Goal: Task Accomplishment & Management: Manage account settings

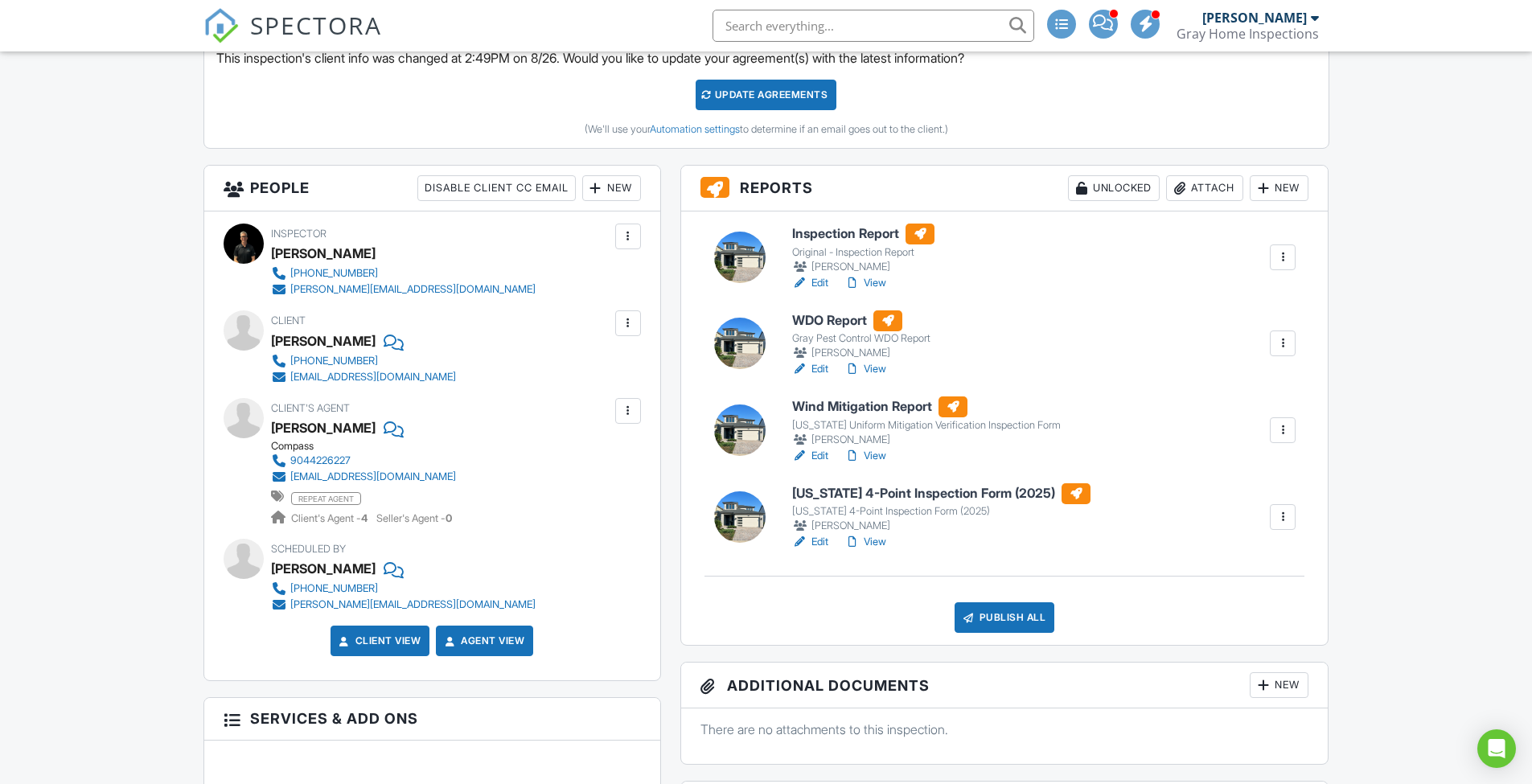
scroll to position [475, 0]
click at [820, 316] on h6 "WDO Report" at bounding box center [861, 321] width 139 height 21
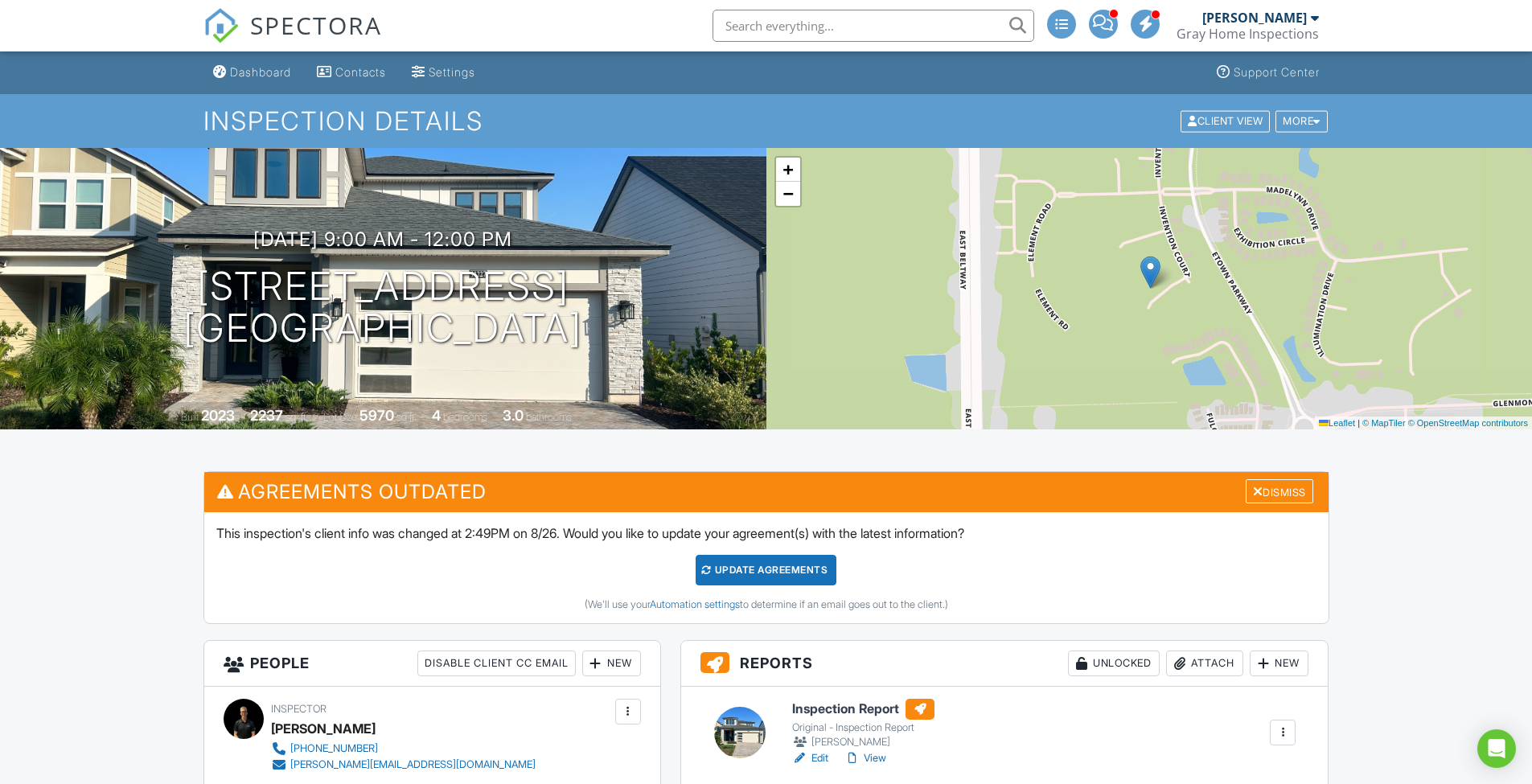
scroll to position [276, 0]
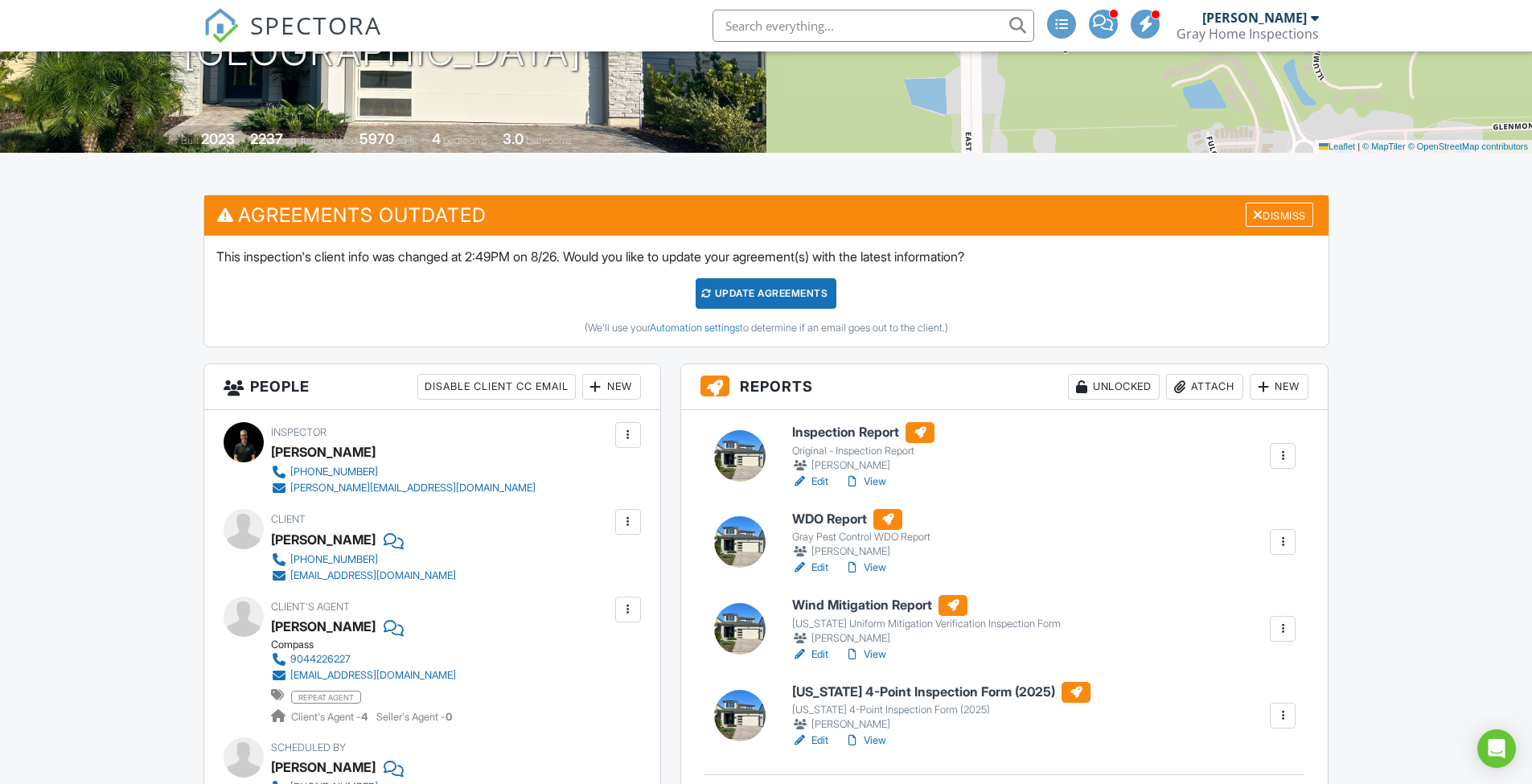
click at [838, 435] on h6 "Inspection Report" at bounding box center [863, 432] width 142 height 21
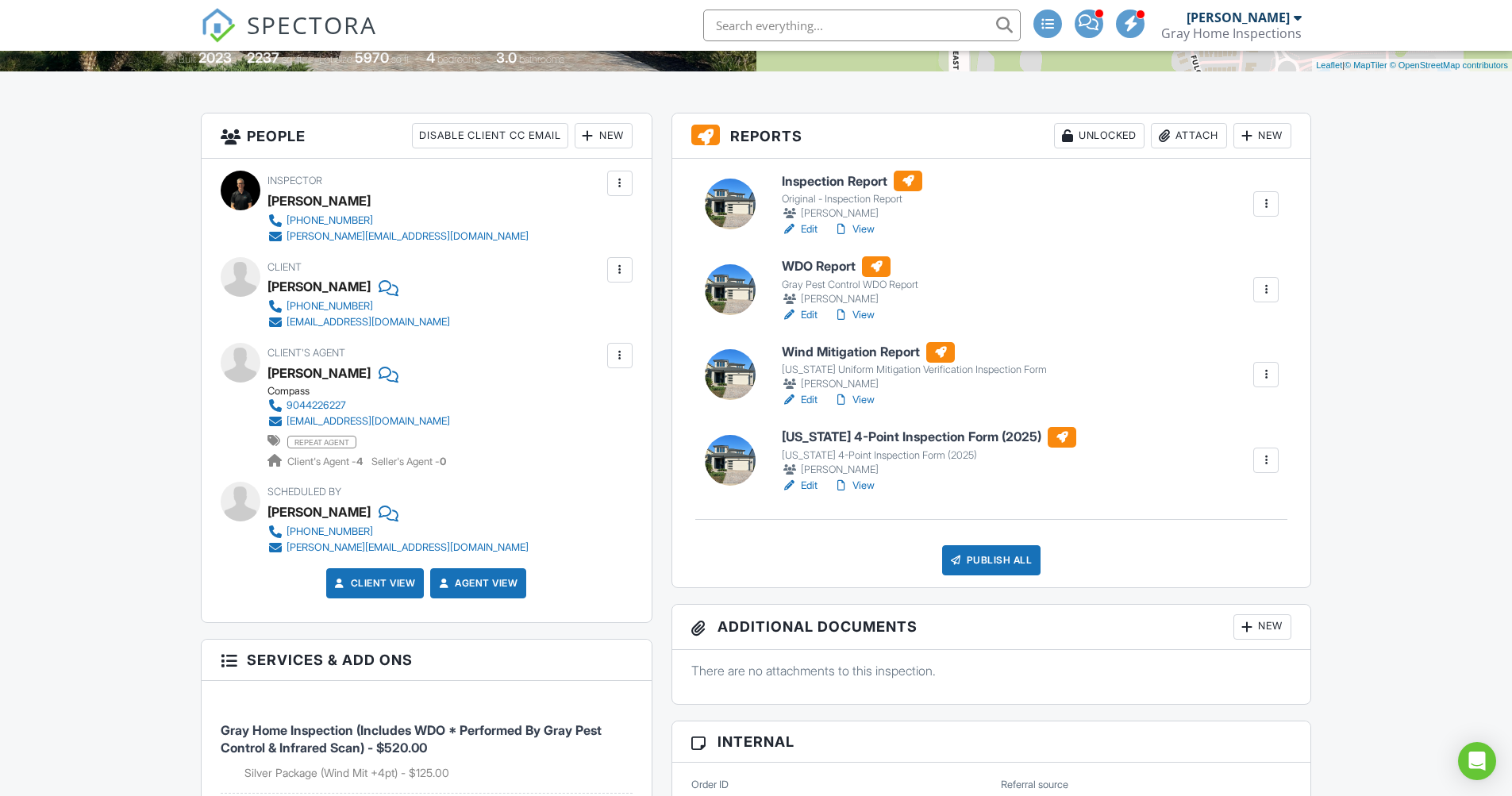
click at [1001, 555] on div "Publish All" at bounding box center [991, 561] width 99 height 30
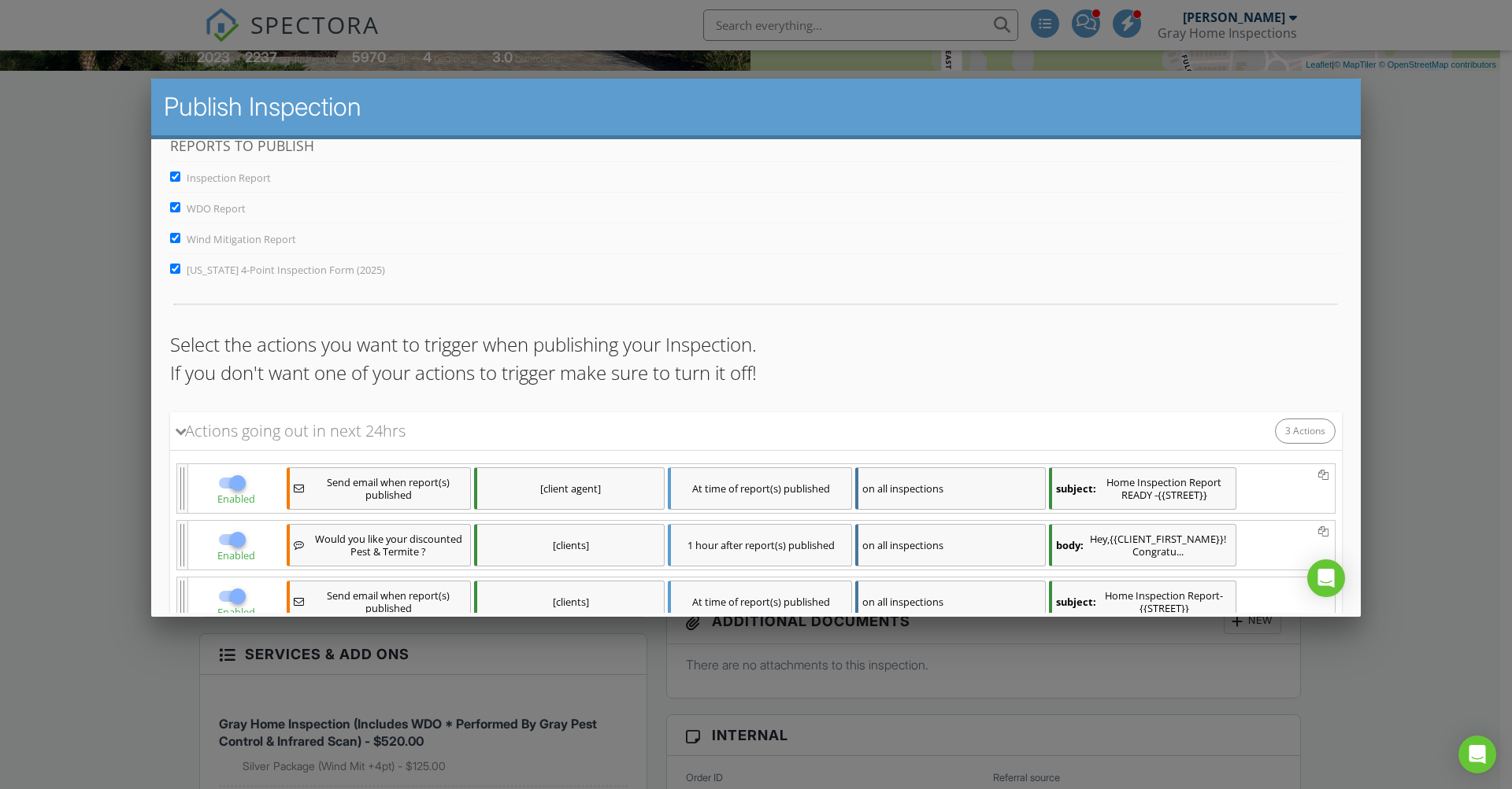
scroll to position [141, 0]
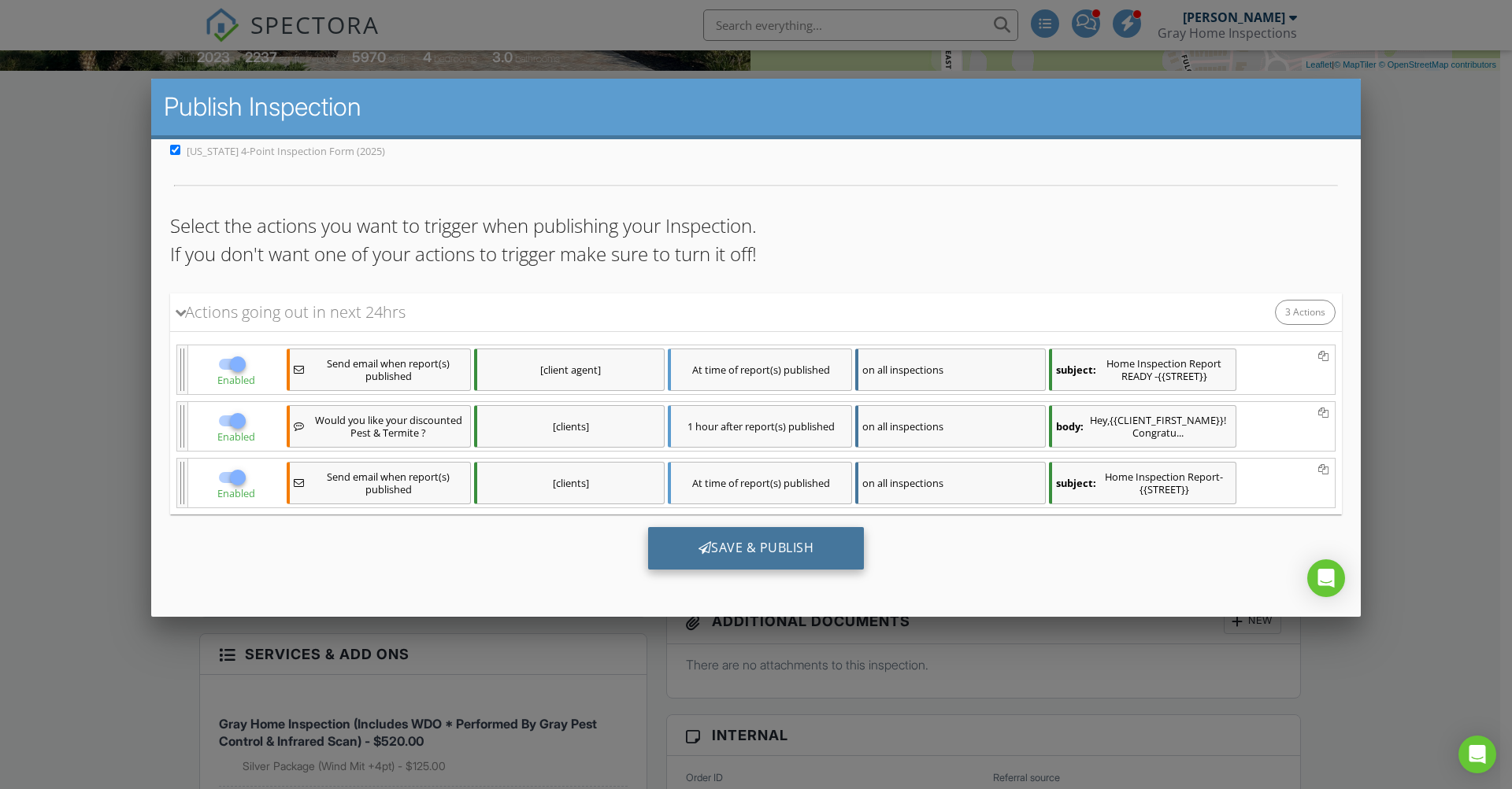
click at [745, 543] on div "Save & Publish" at bounding box center [756, 548] width 216 height 42
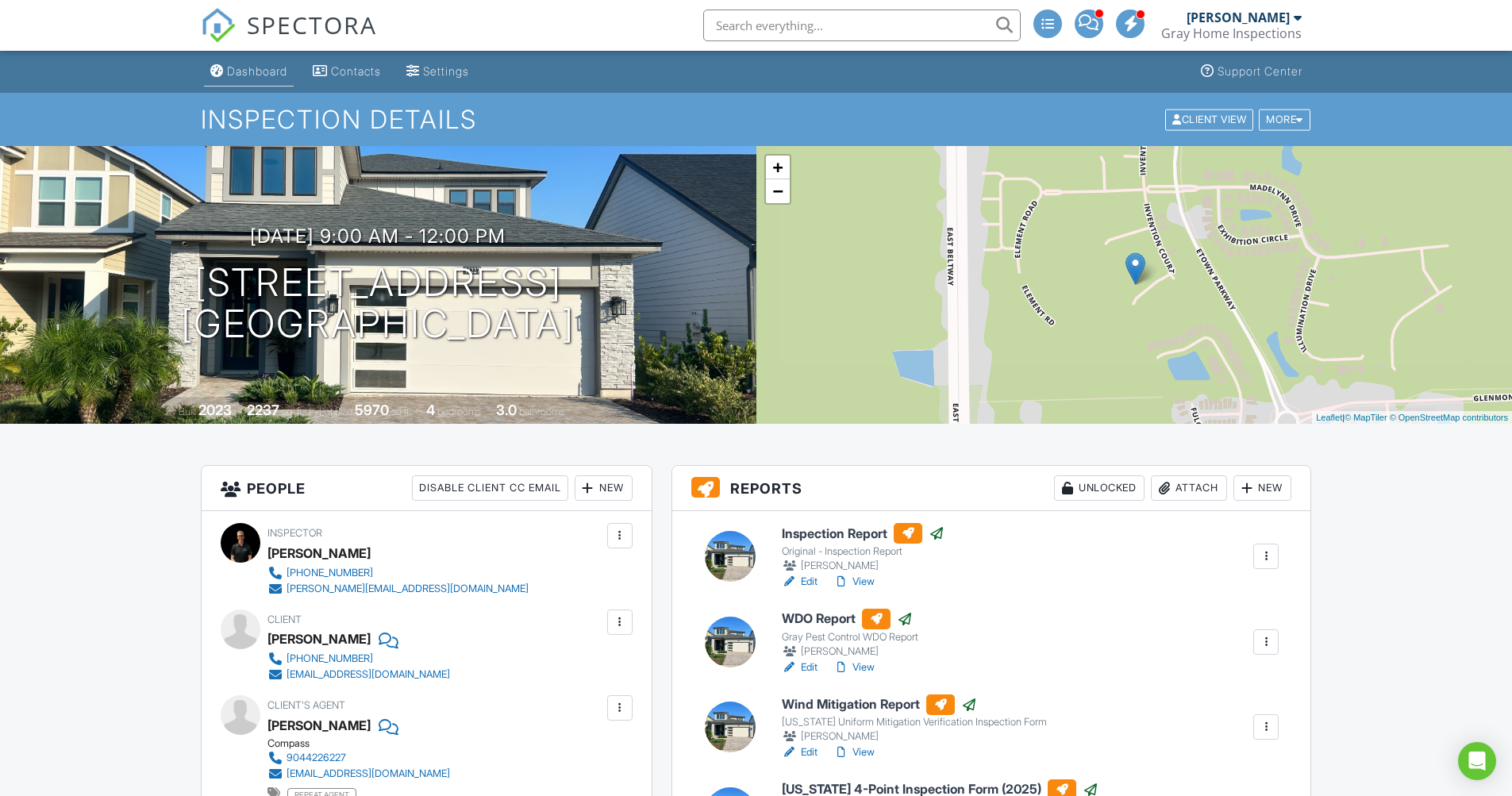
click at [276, 73] on div "Dashboard" at bounding box center [257, 71] width 60 height 13
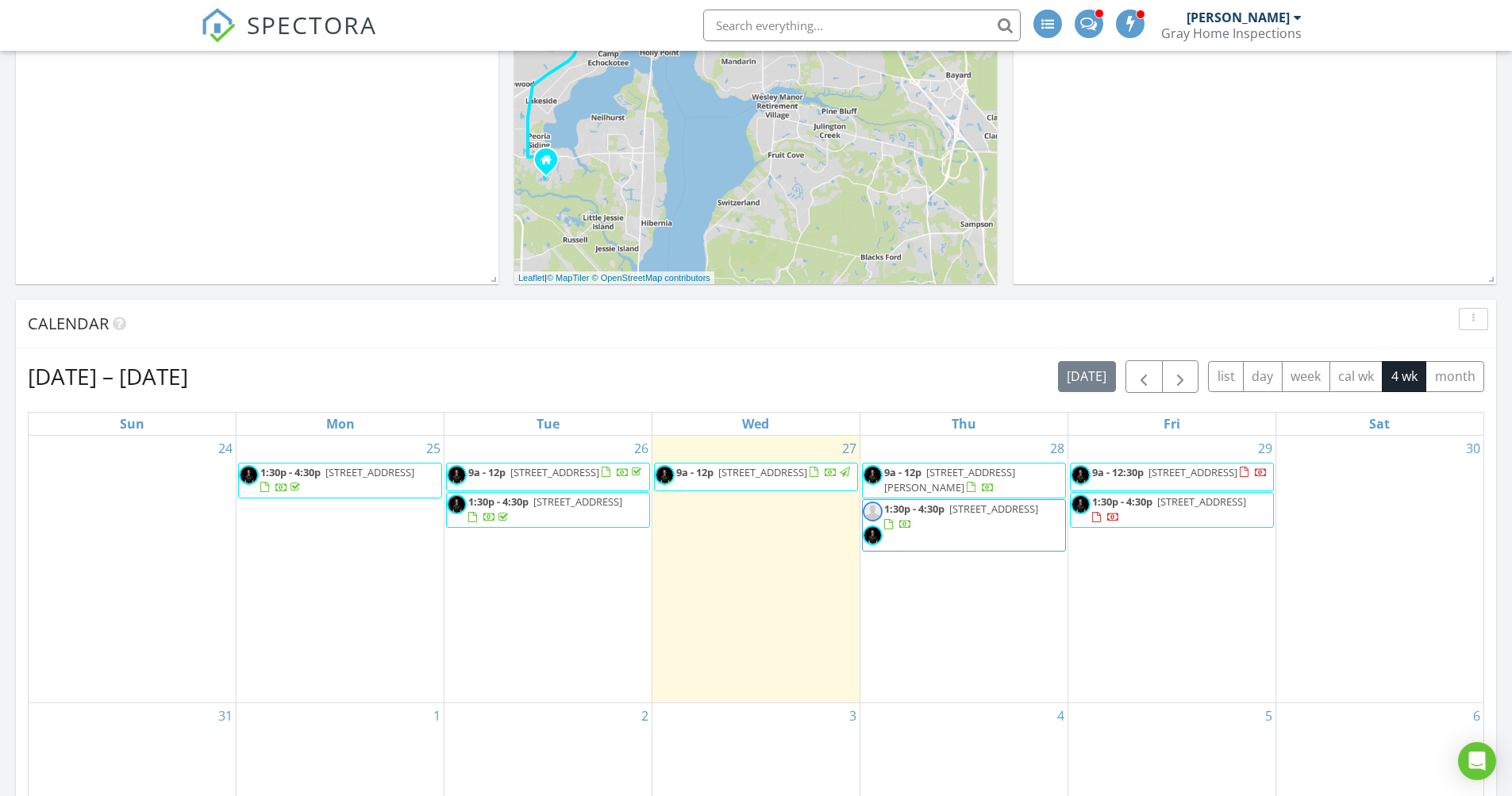
scroll to position [192, 0]
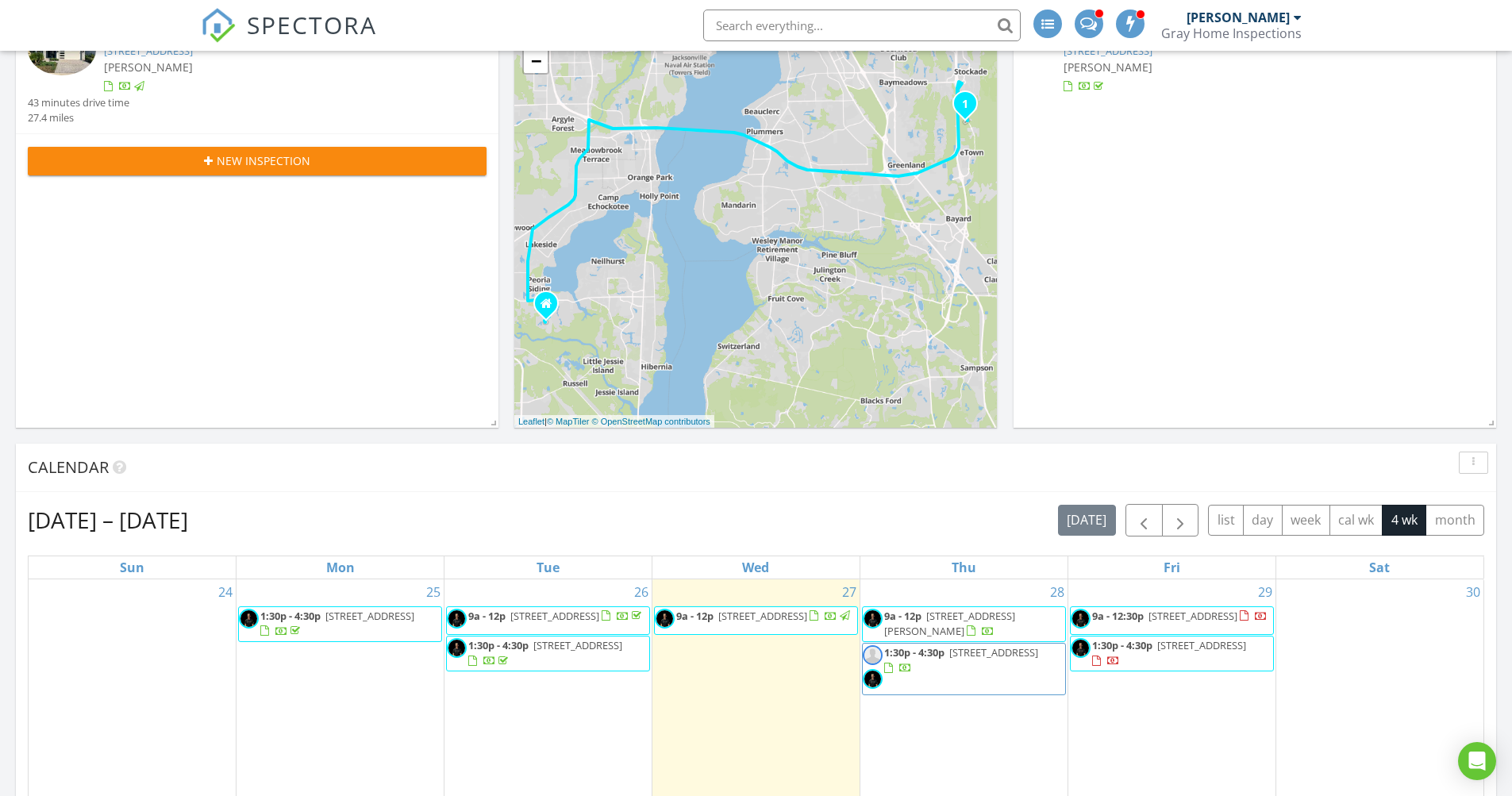
click at [1296, 18] on div at bounding box center [1297, 17] width 8 height 13
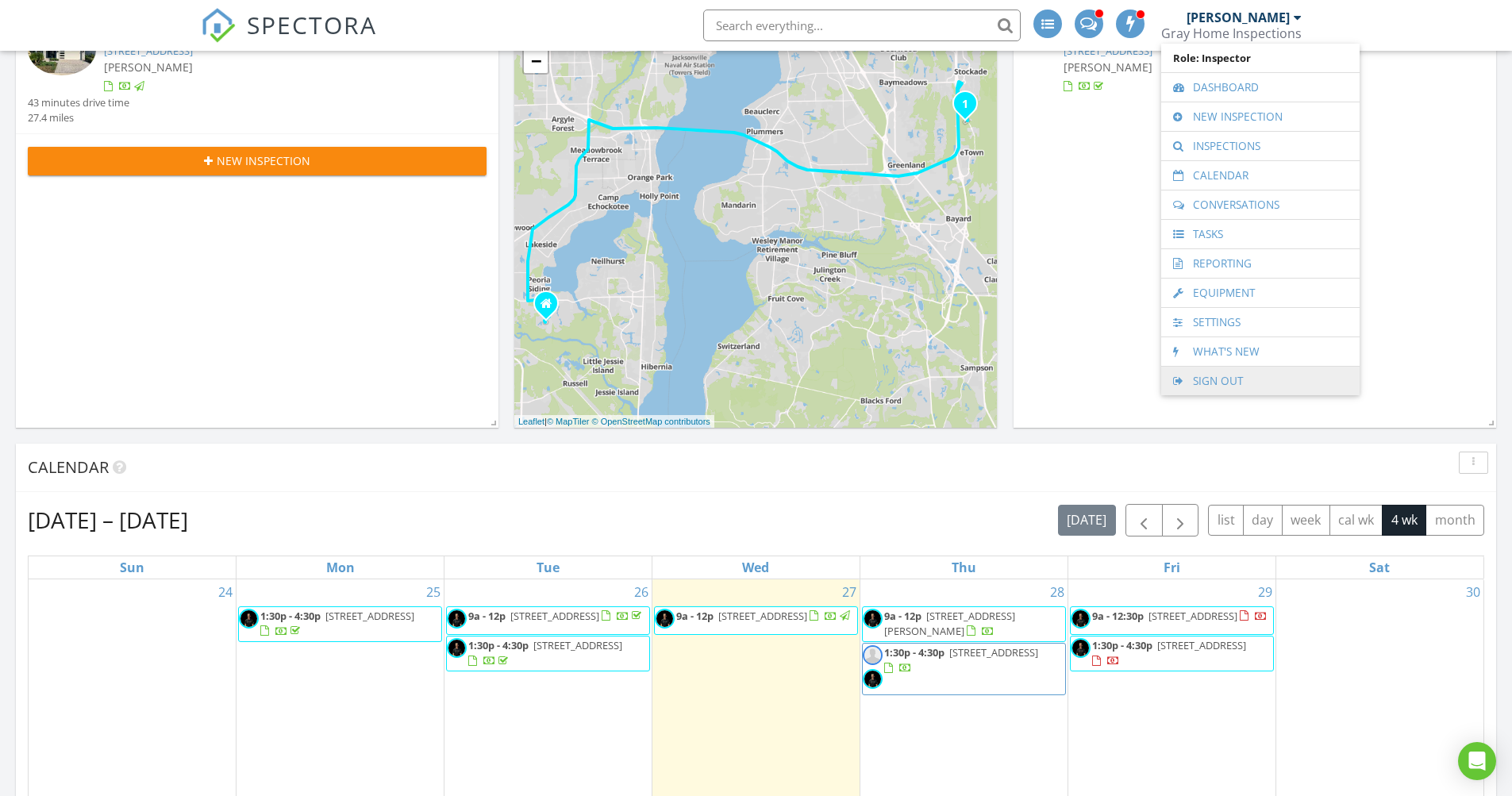
click at [1216, 383] on link "Sign Out" at bounding box center [1260, 381] width 182 height 29
